Goal: Information Seeking & Learning: Learn about a topic

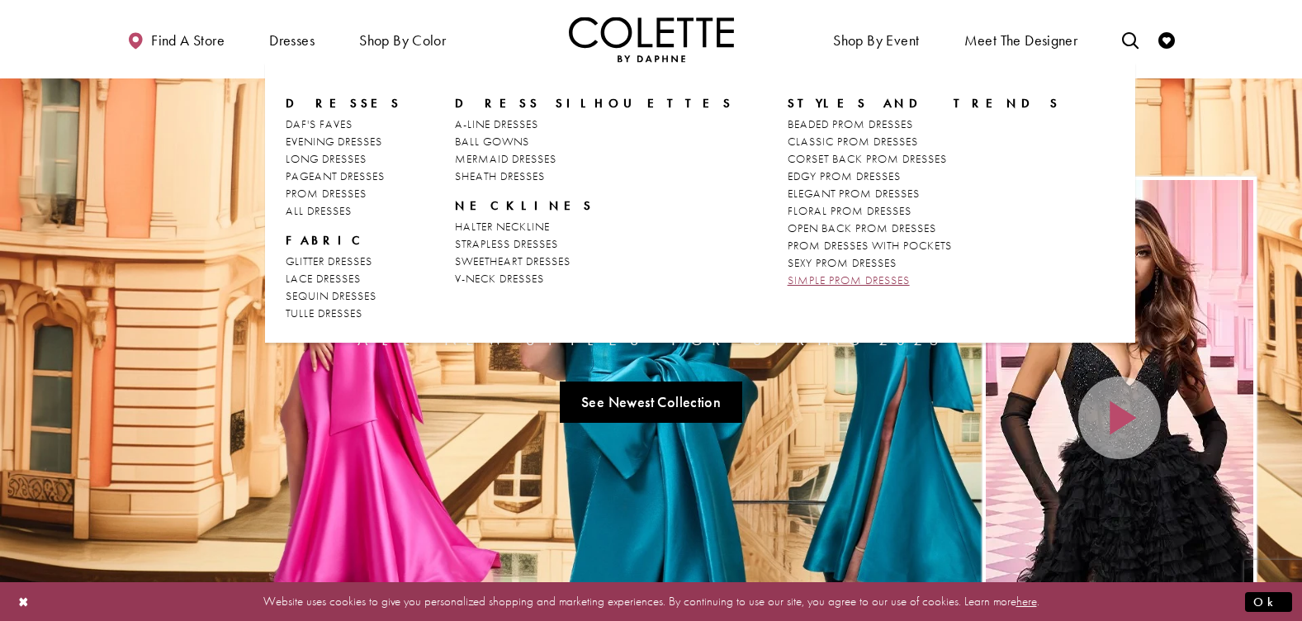
click at [788, 279] on span "SIMPLE PROM DRESSES" at bounding box center [849, 280] width 122 height 15
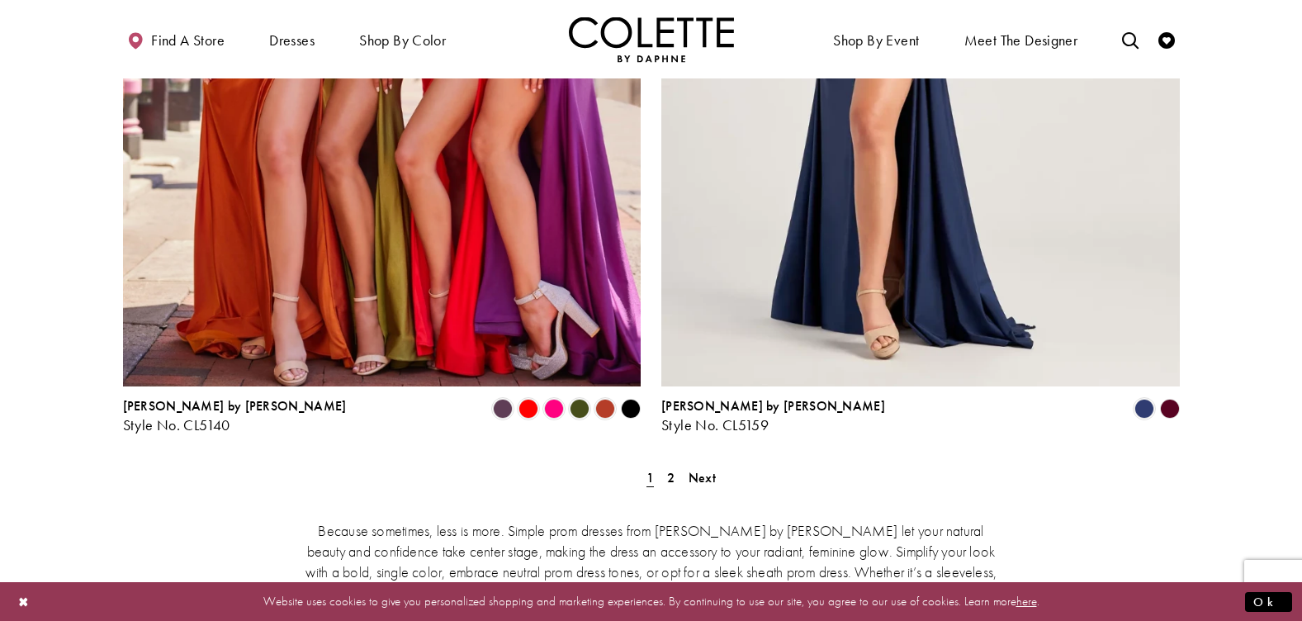
scroll to position [2973, 0]
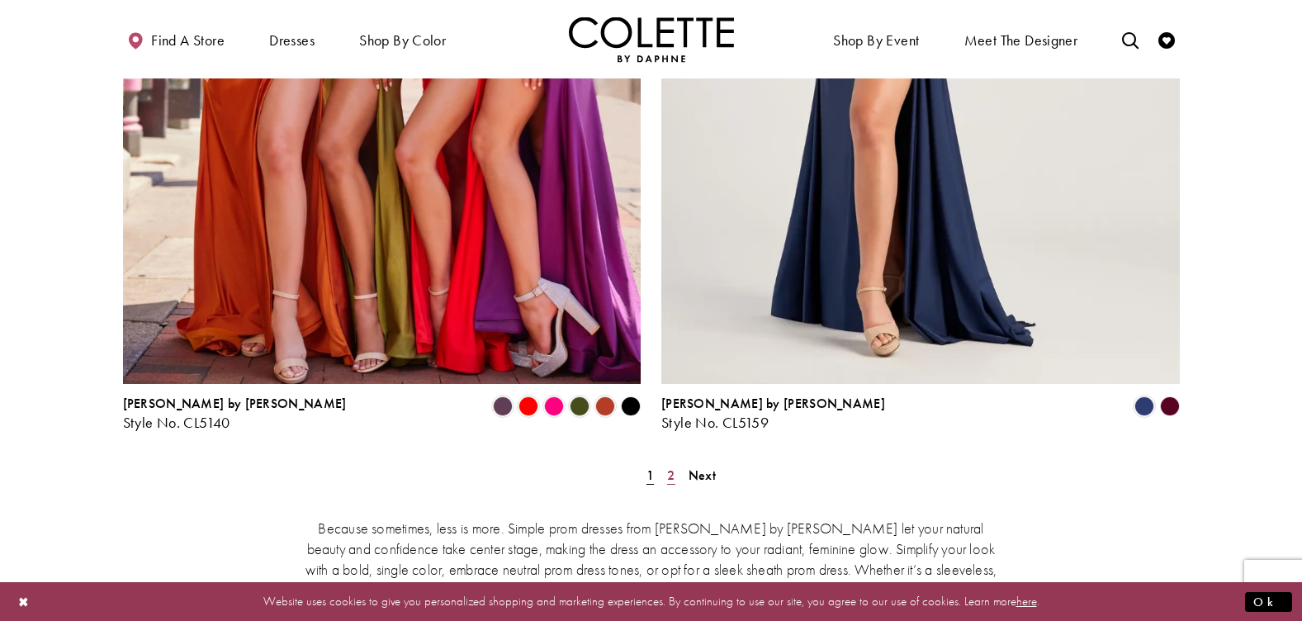
click at [675, 467] on span "2" at bounding box center [670, 475] width 7 height 17
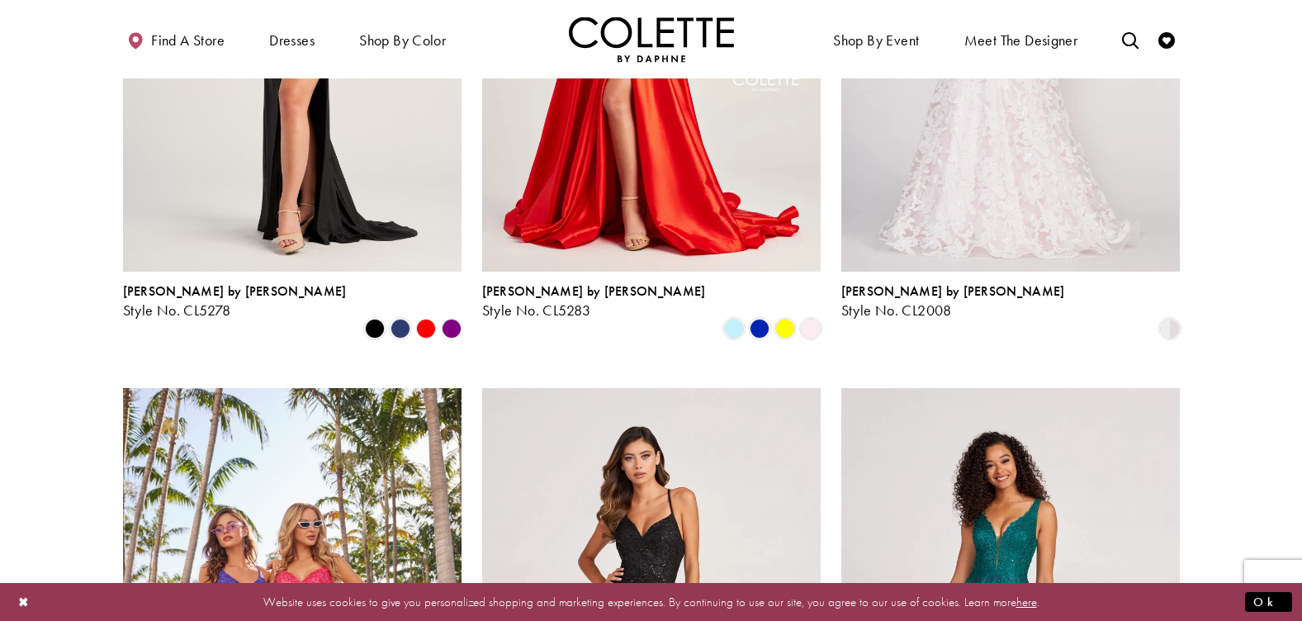
scroll to position [254, 0]
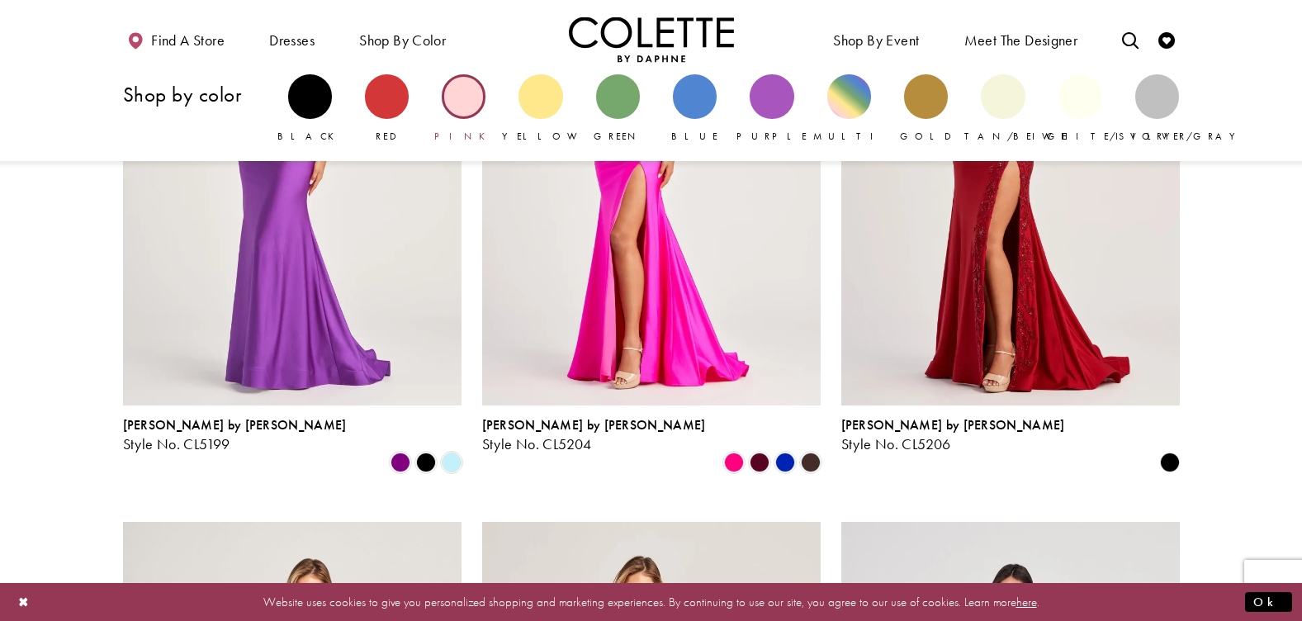
click at [458, 111] on div "Primary block" at bounding box center [464, 96] width 44 height 44
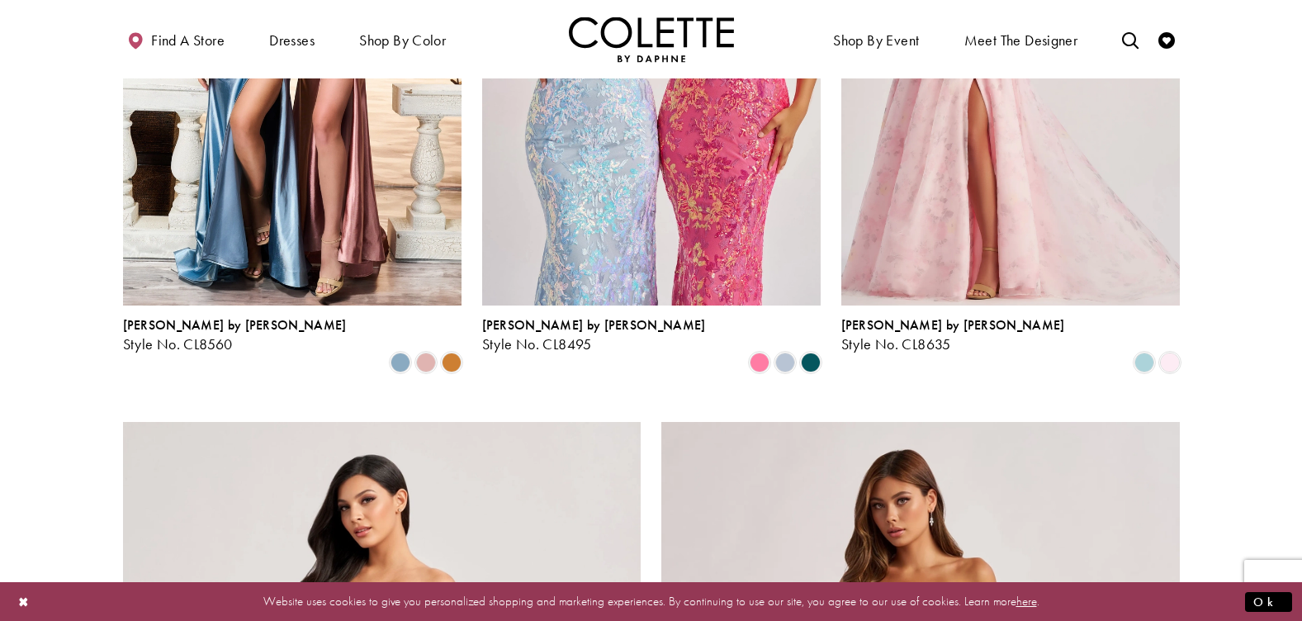
scroll to position [2230, 0]
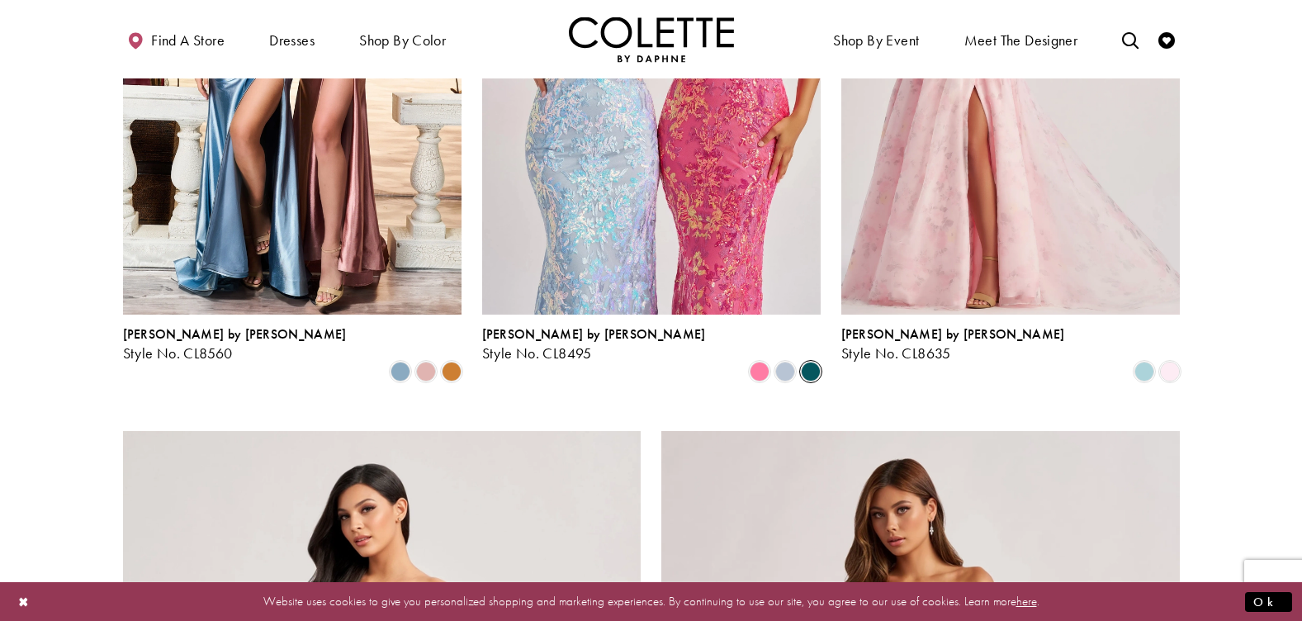
click at [810, 362] on span "Product List" at bounding box center [811, 372] width 20 height 20
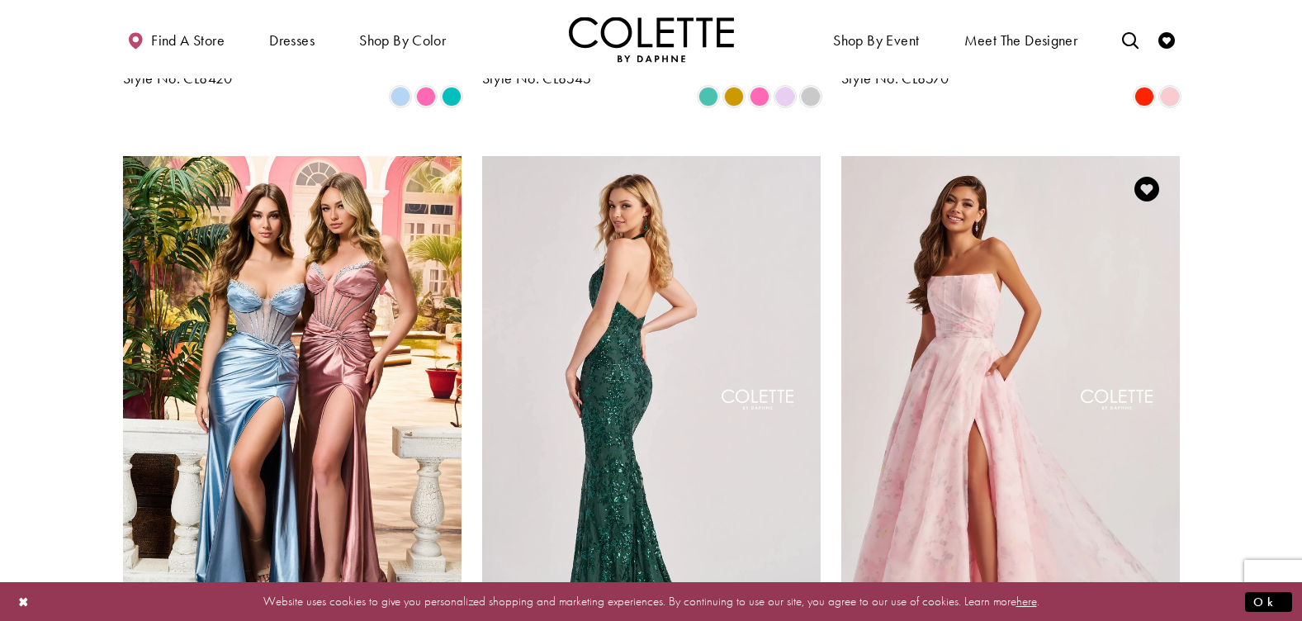
scroll to position [2065, 0]
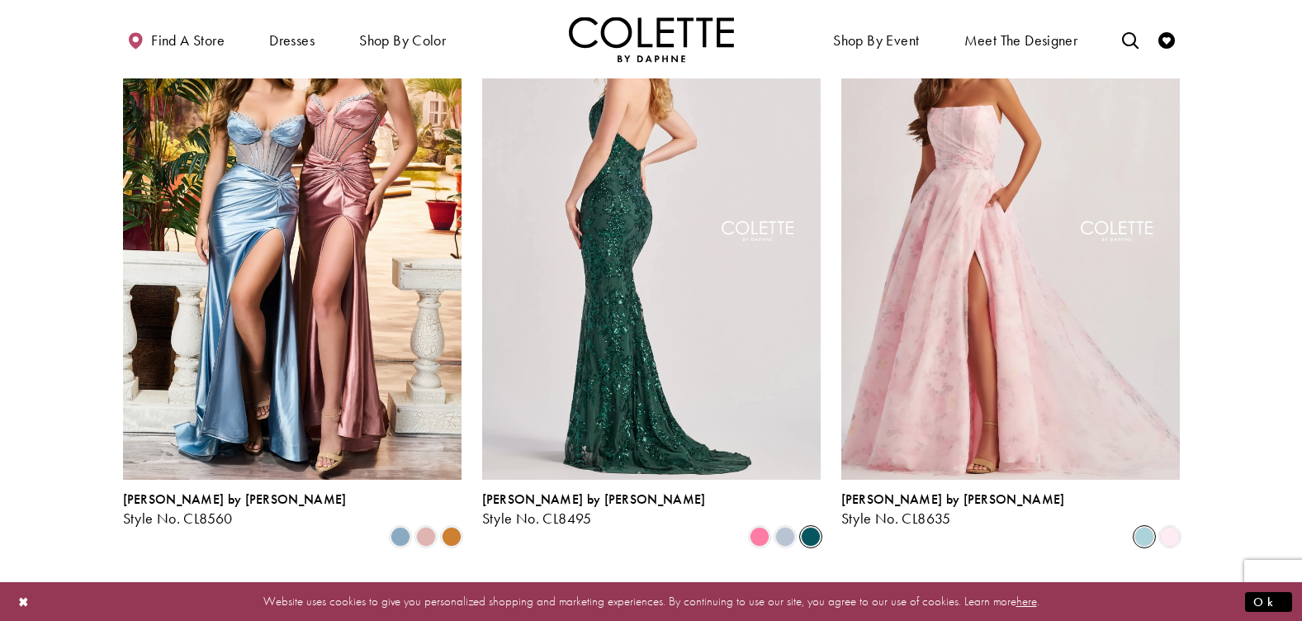
click at [1145, 527] on span "Product List" at bounding box center [1145, 537] width 20 height 20
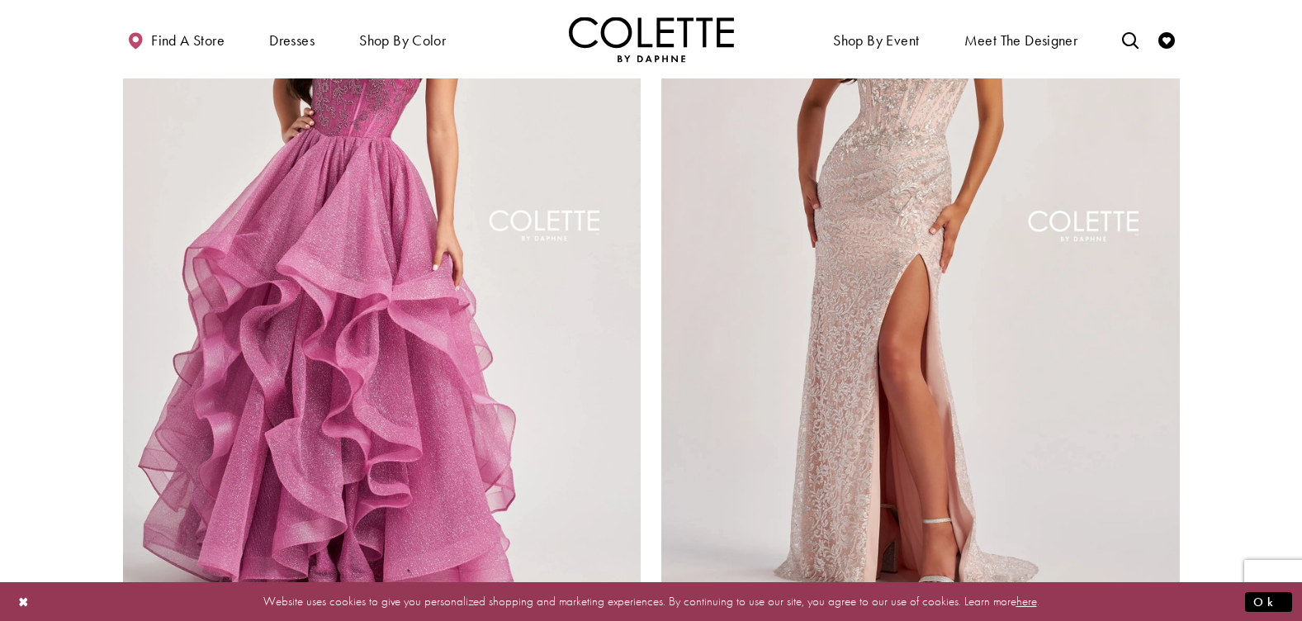
scroll to position [2891, 0]
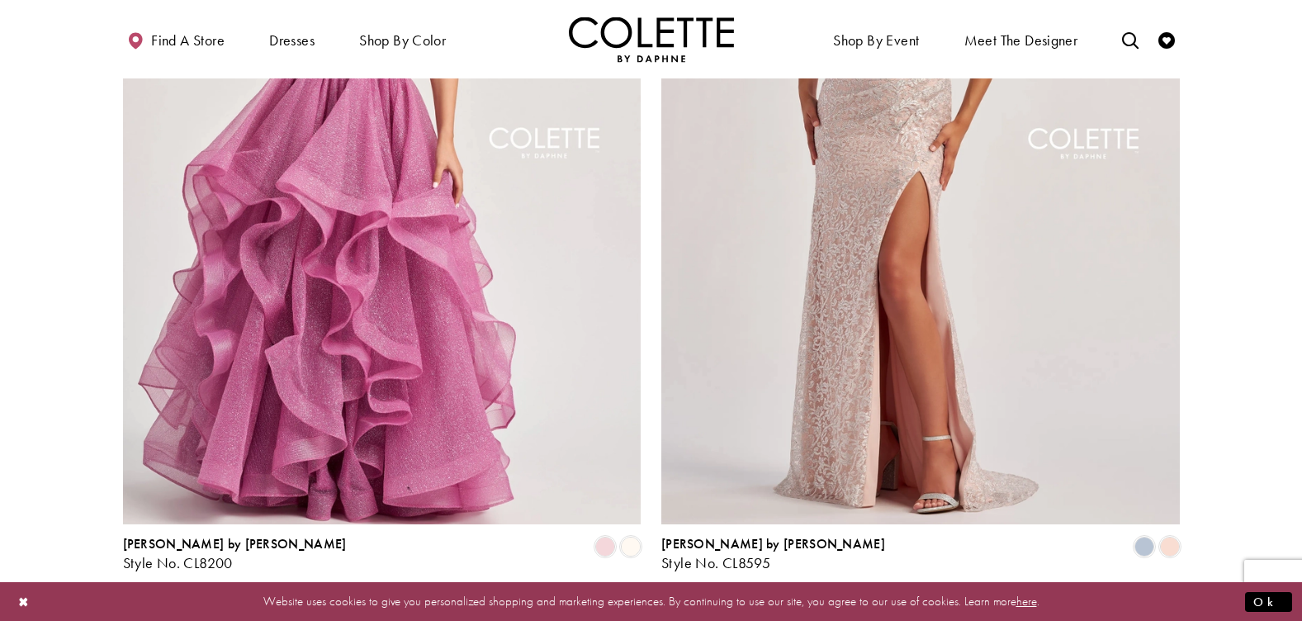
click at [651, 607] on span "2" at bounding box center [650, 615] width 7 height 17
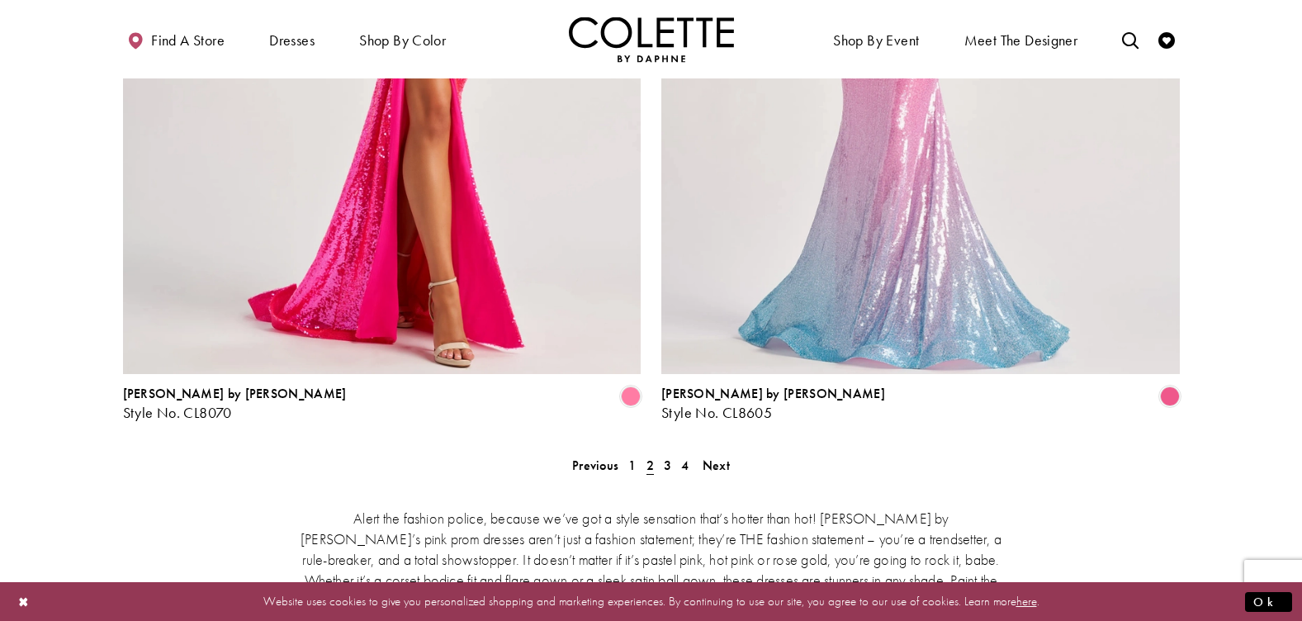
scroll to position [3063, 0]
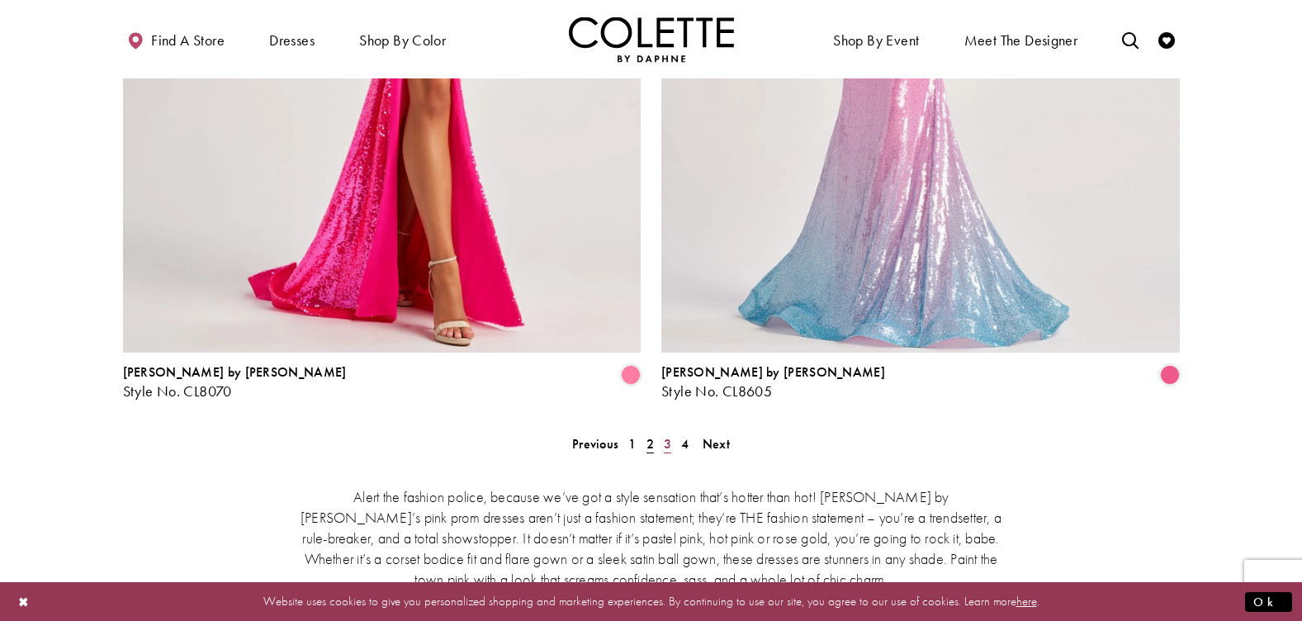
click at [662, 432] on link "3" at bounding box center [667, 444] width 17 height 24
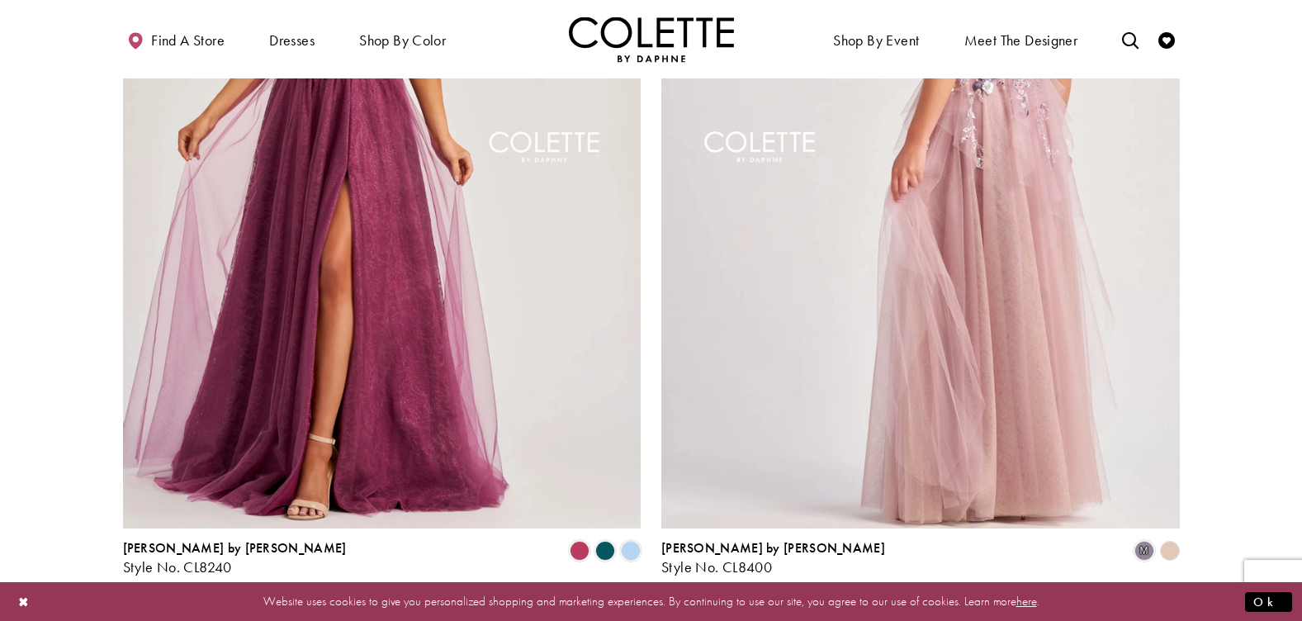
scroll to position [2980, 0]
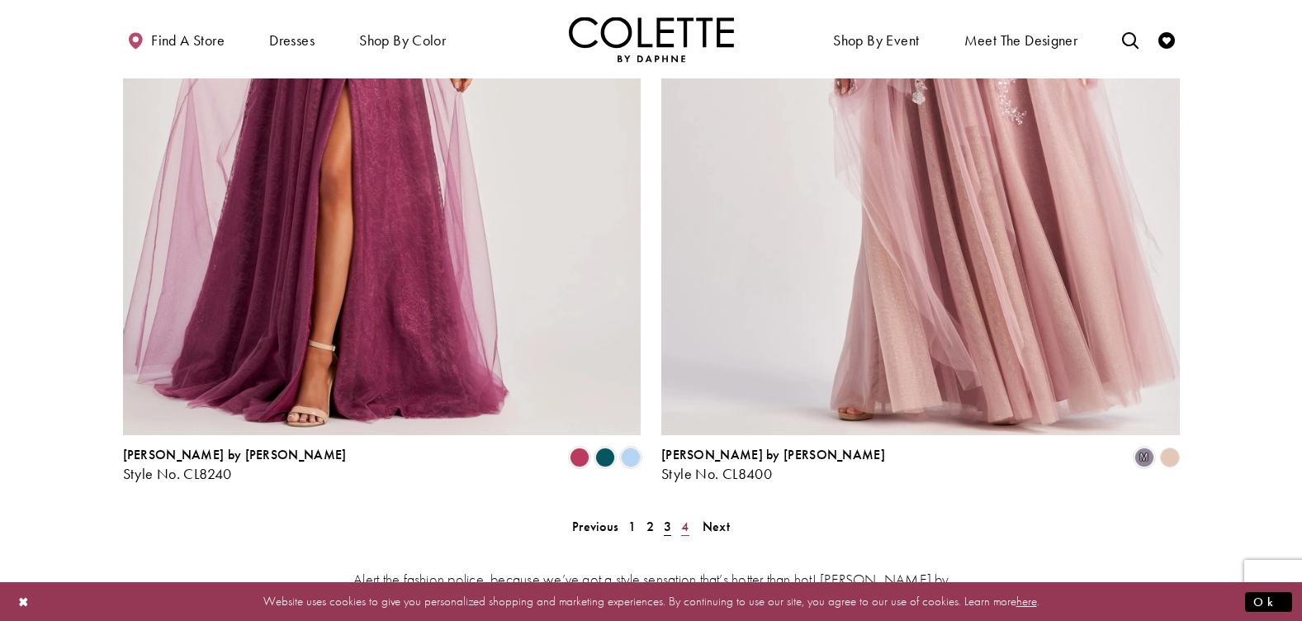
click at [682, 518] on span "4" at bounding box center [684, 526] width 7 height 17
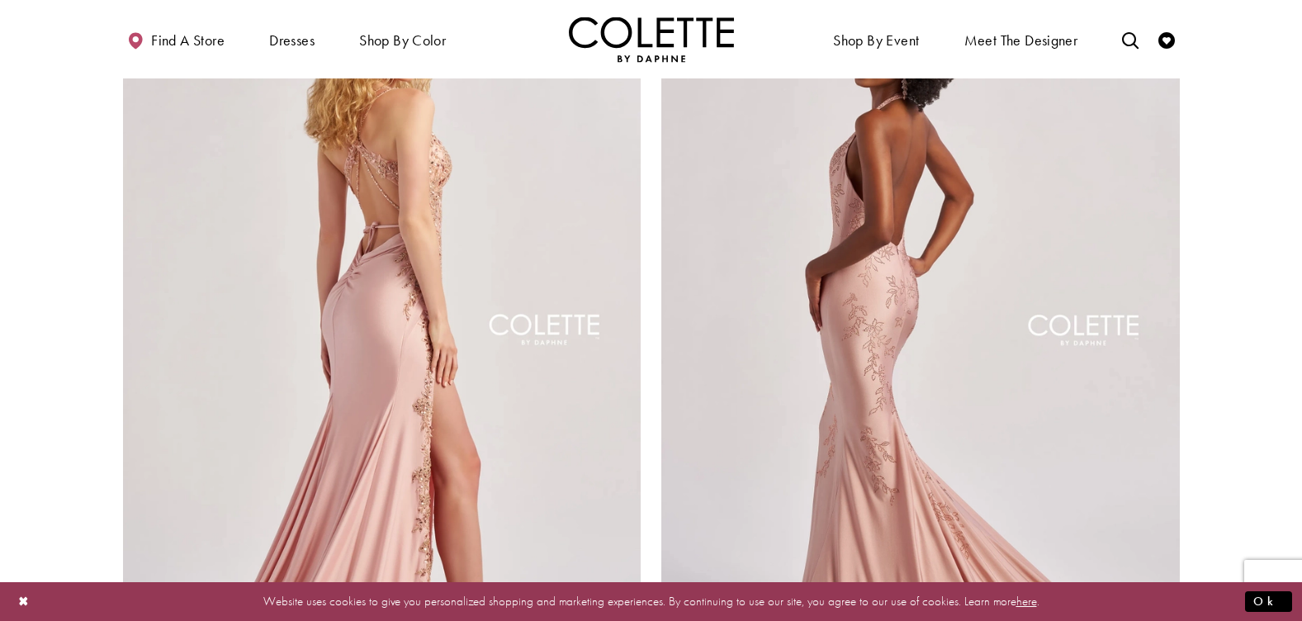
scroll to position [420, 0]
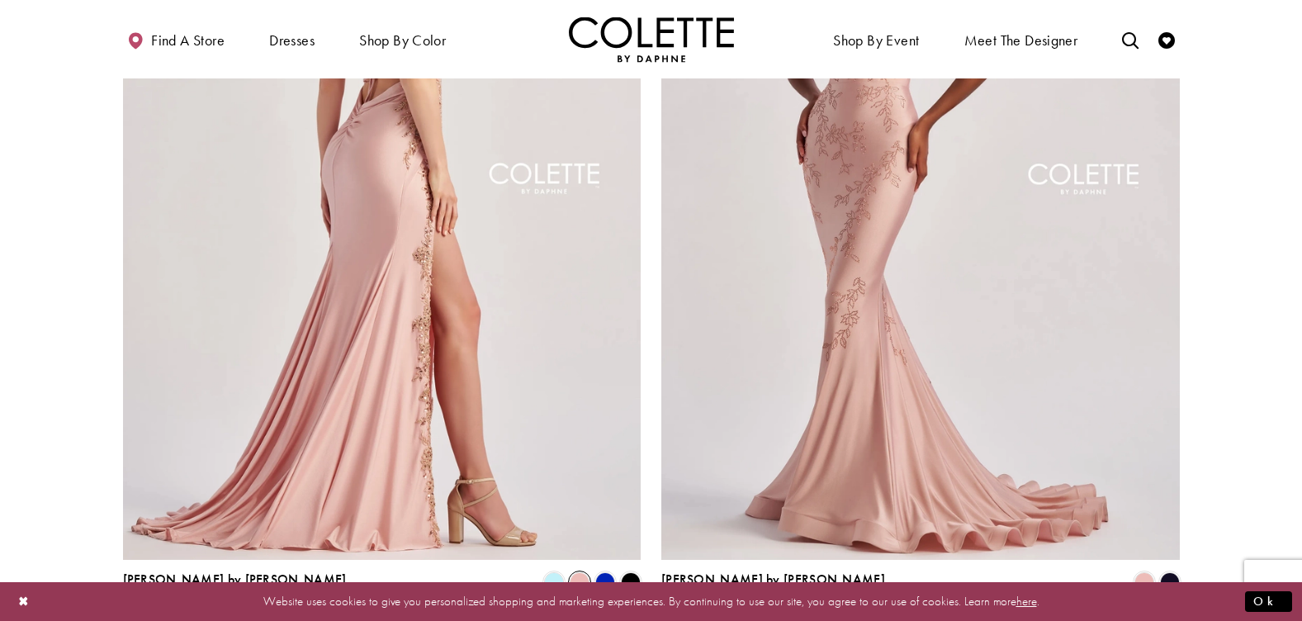
click at [579, 572] on span "Product List" at bounding box center [580, 582] width 20 height 20
click at [1169, 572] on span "Product List" at bounding box center [1170, 582] width 20 height 20
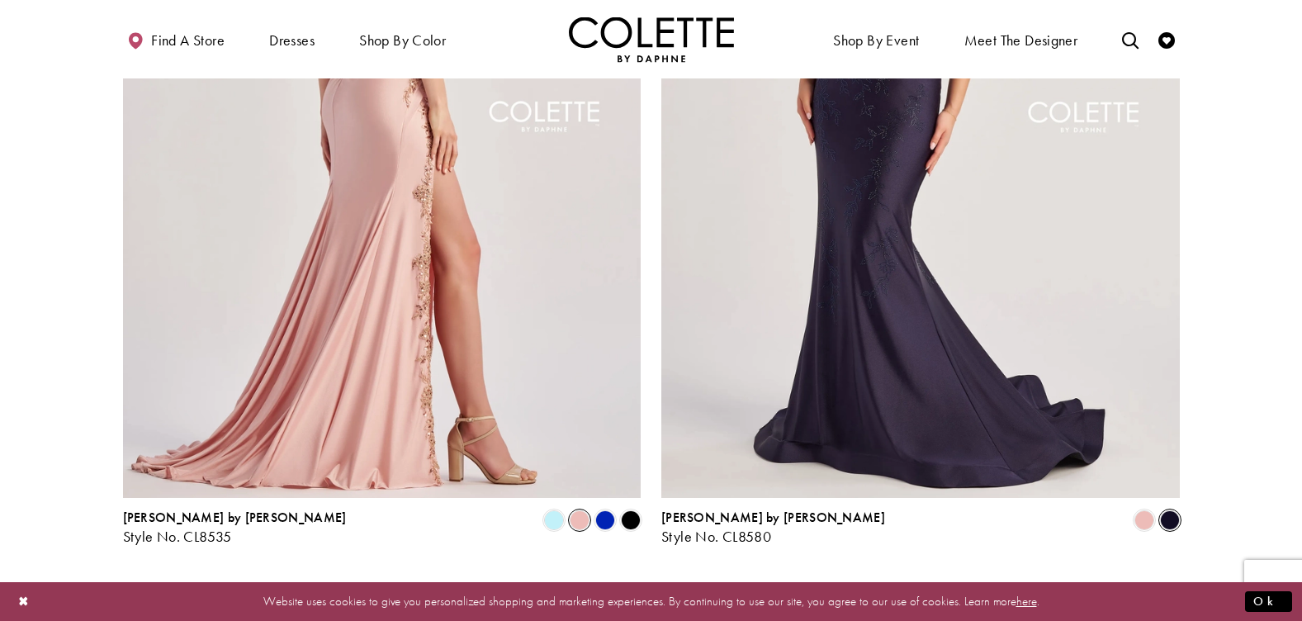
scroll to position [502, 0]
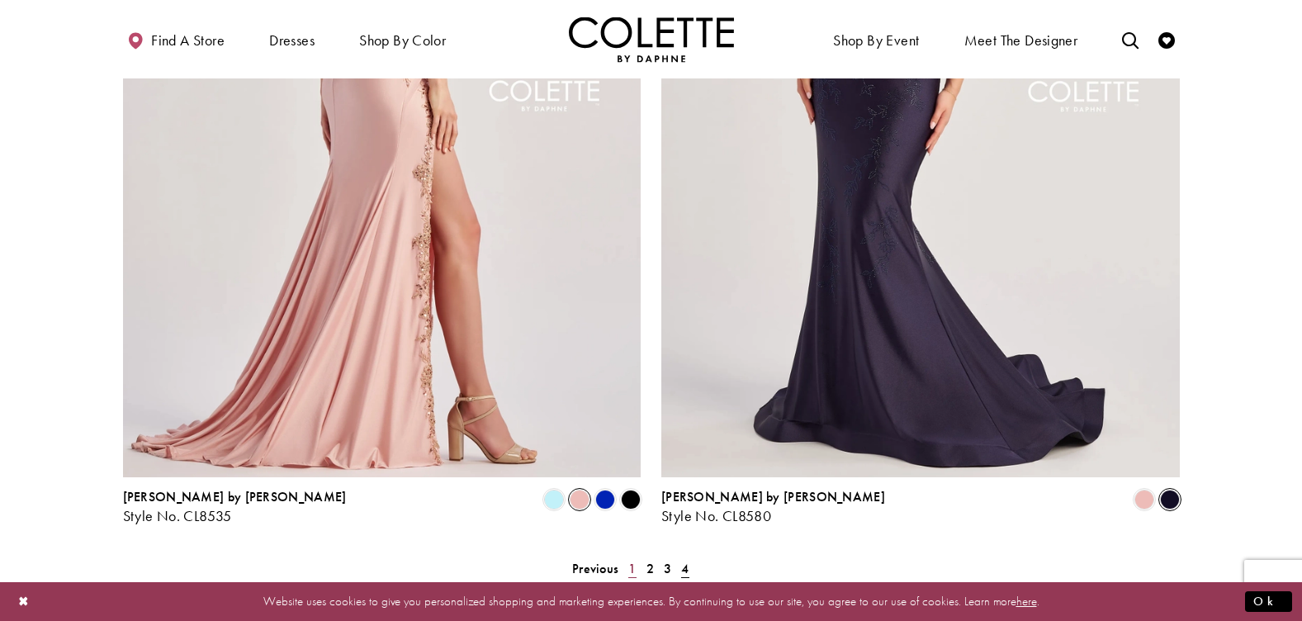
click at [633, 560] on span "1" at bounding box center [632, 568] width 7 height 17
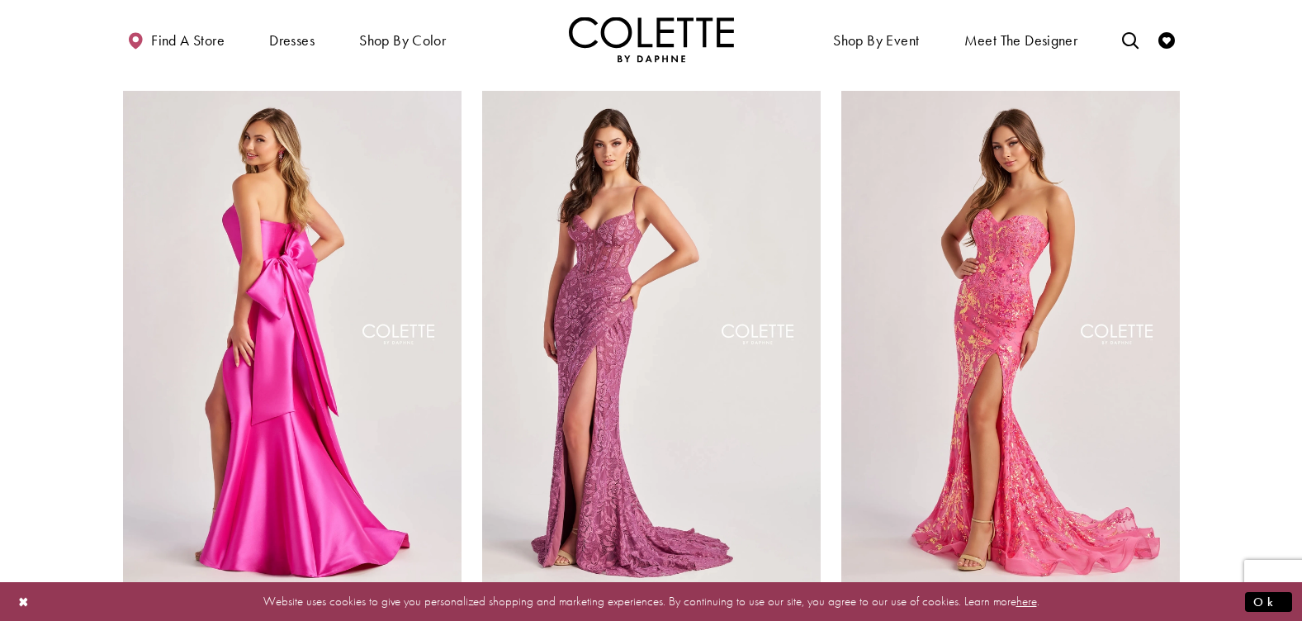
scroll to position [172, 0]
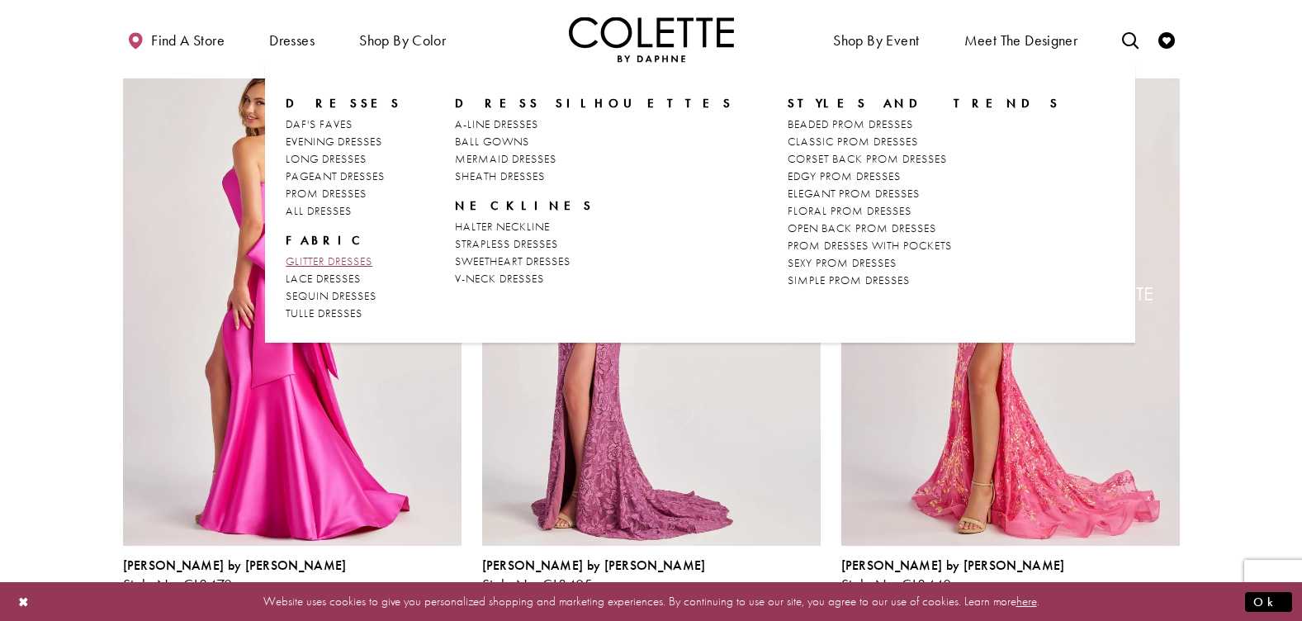
click at [319, 254] on span "GLITTER DRESSES" at bounding box center [329, 261] width 87 height 15
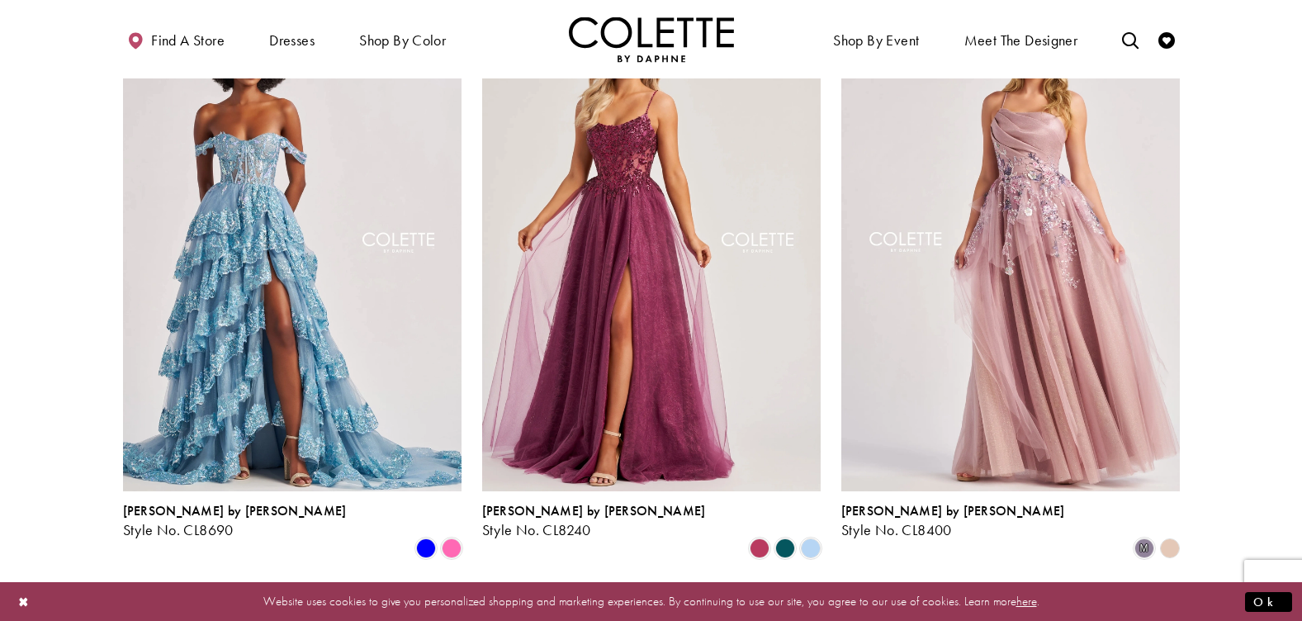
scroll to position [1900, 0]
